Goal: Task Accomplishment & Management: Manage account settings

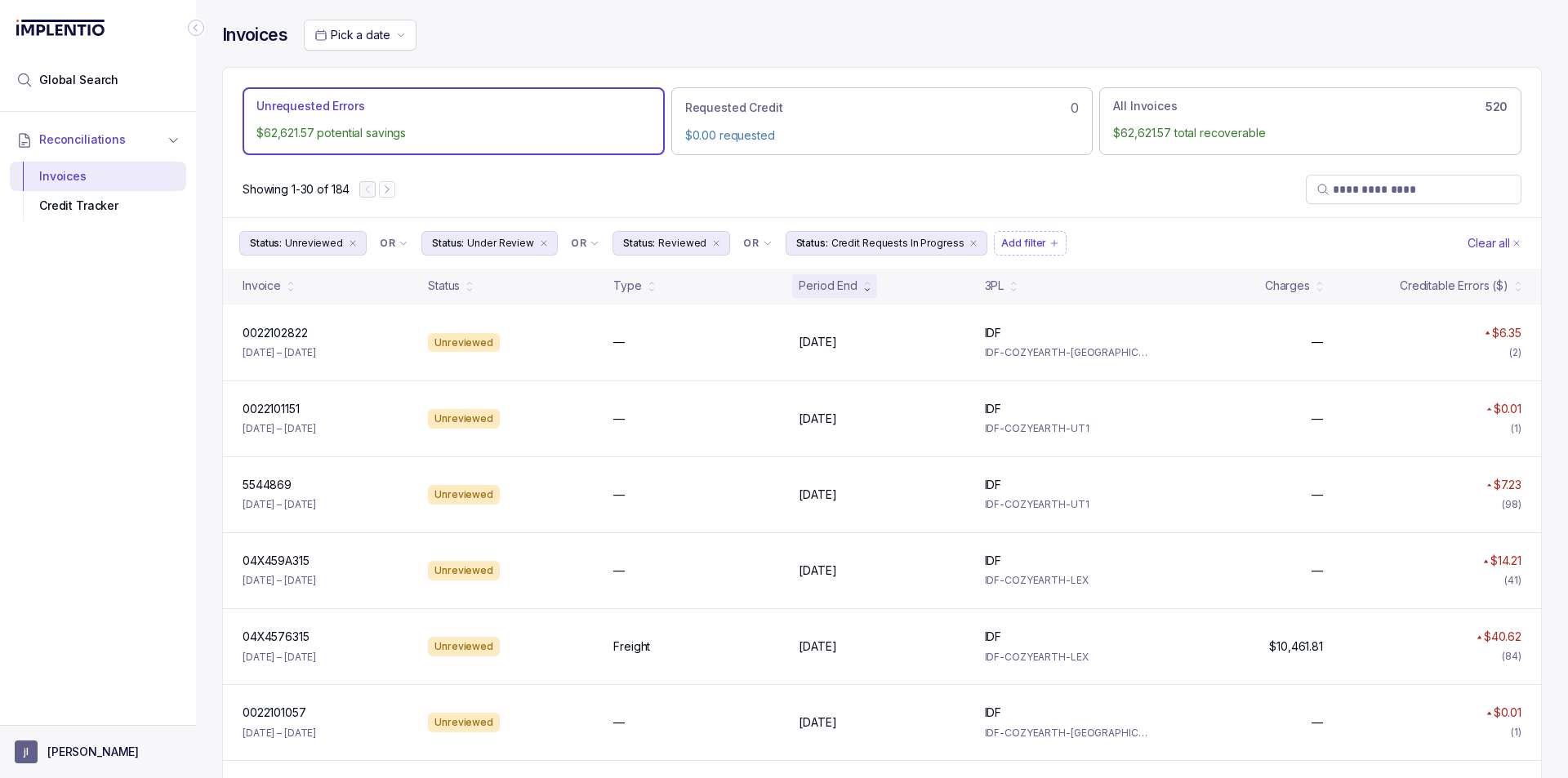
click at [68, 744] on p "[PERSON_NAME]" at bounding box center [93, 752] width 91 height 17
click at [89, 746] on p "[PERSON_NAME]" at bounding box center [93, 752] width 91 height 17
click at [76, 741] on button "[PERSON_NAME]" at bounding box center [98, 752] width 166 height 23
click at [73, 716] on p "Logout" at bounding box center [107, 717] width 136 height 17
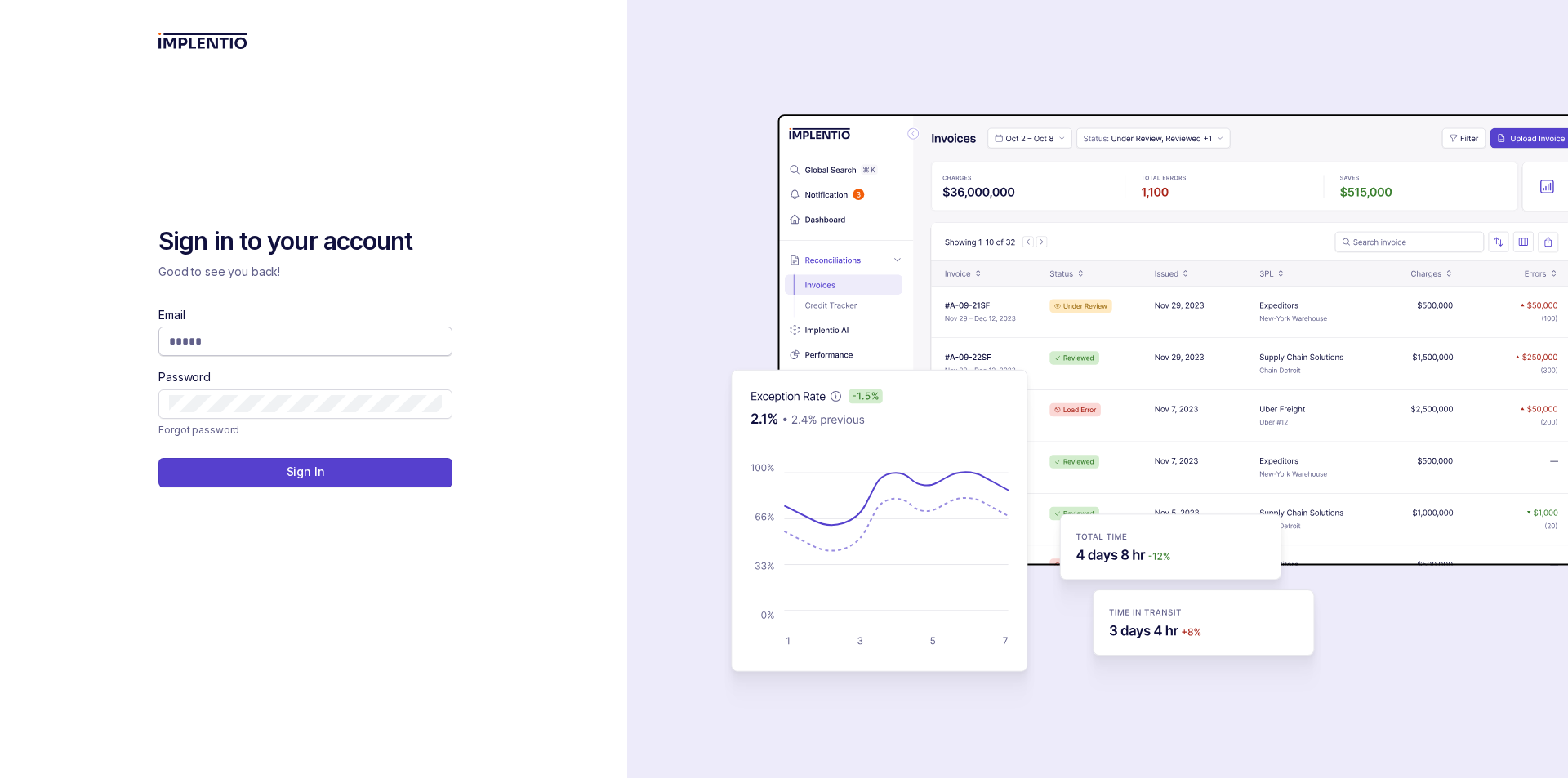
click at [288, 343] on input "Email" at bounding box center [305, 342] width 273 height 17
type input "*"
type input "**********"
